Goal: Information Seeking & Learning: Check status

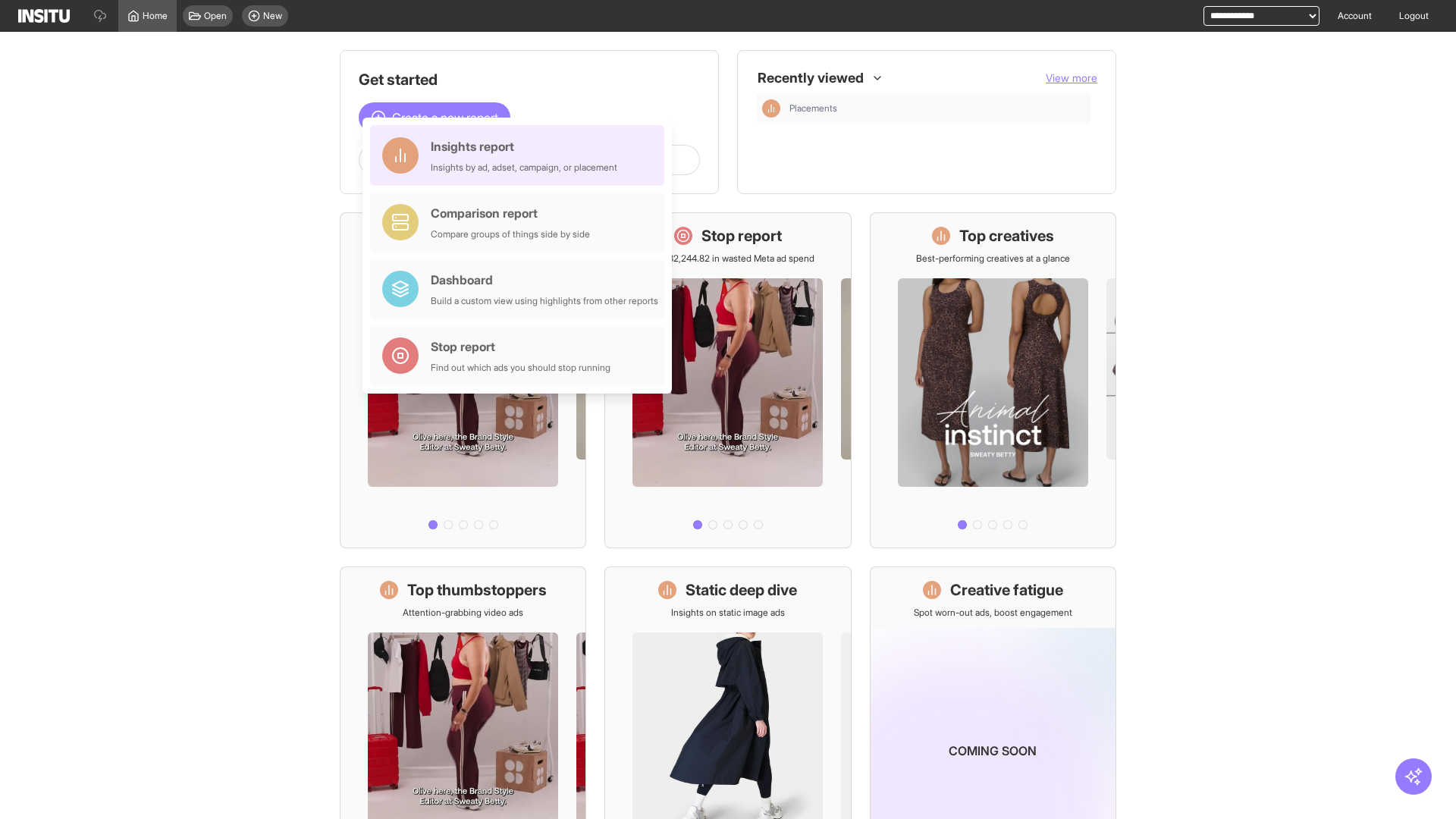
click at [521, 156] on div "Insights report Insights by ad, adset, campaign, or placement" at bounding box center [523, 155] width 186 height 36
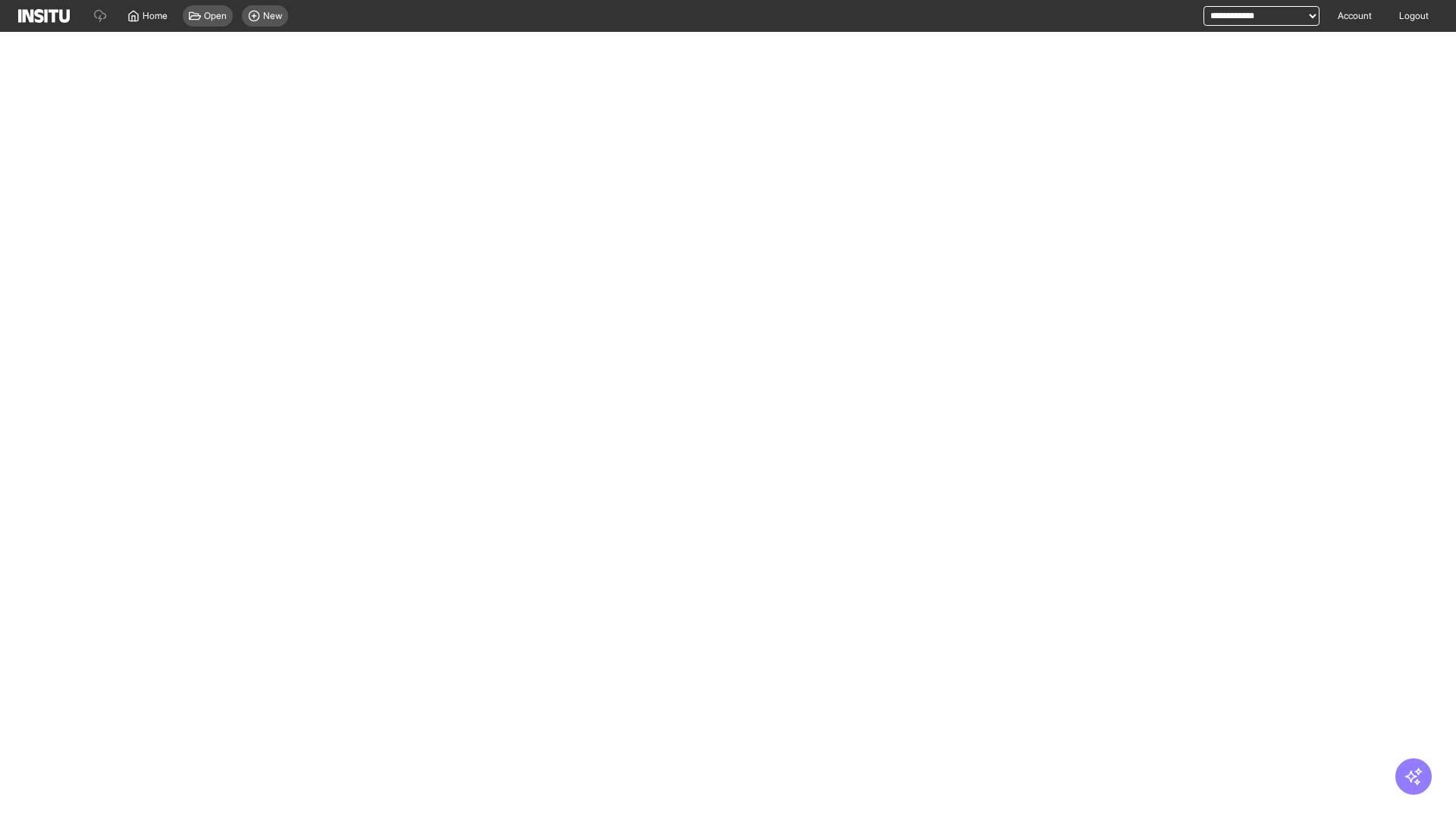
select select "**"
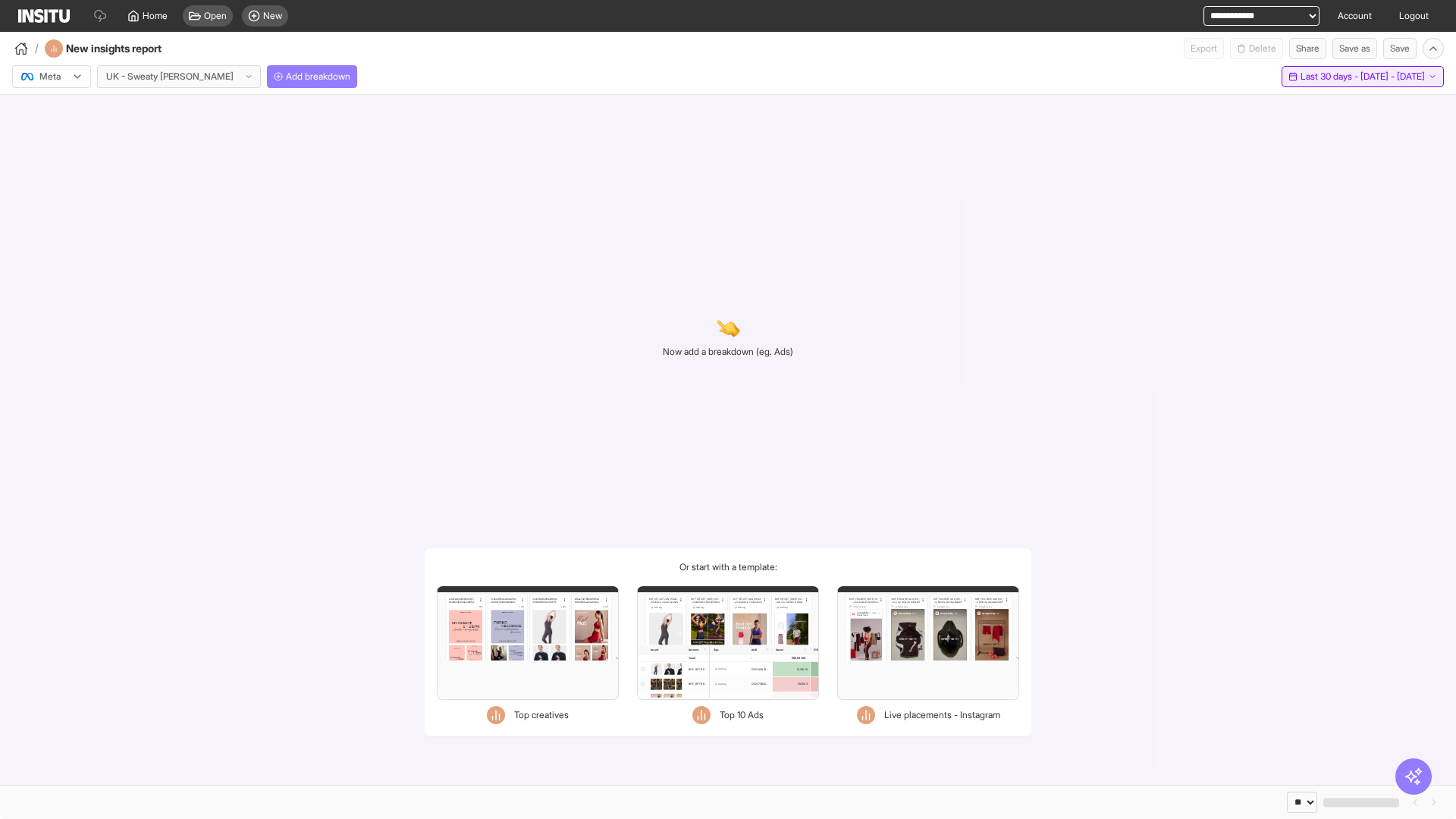
click at [1327, 77] on span "Last 30 days - [DATE] - [DATE]" at bounding box center [1362, 76] width 124 height 12
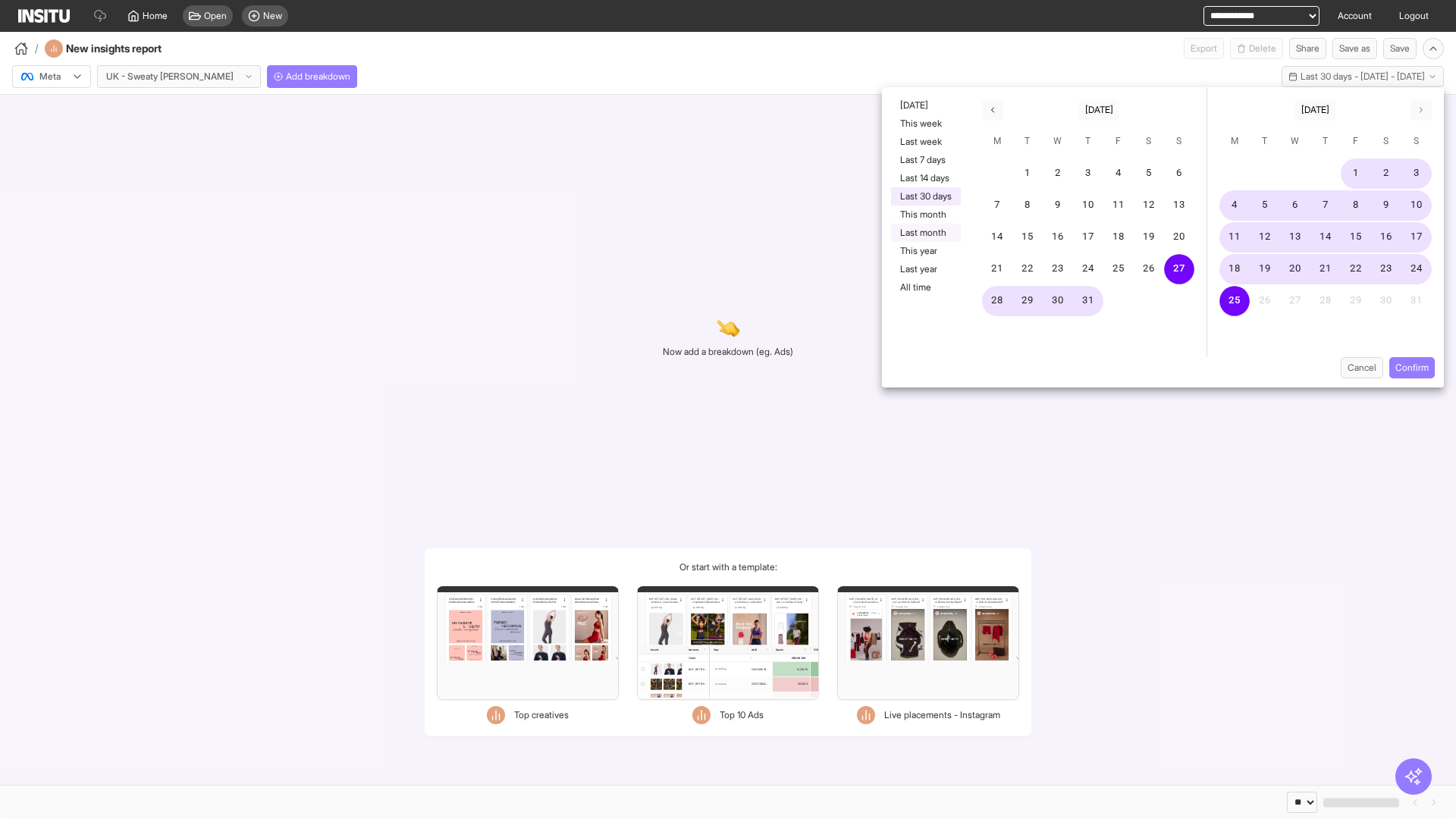
click at [924, 233] on button "Last month" at bounding box center [925, 233] width 69 height 19
